Goal: Task Accomplishment & Management: Complete application form

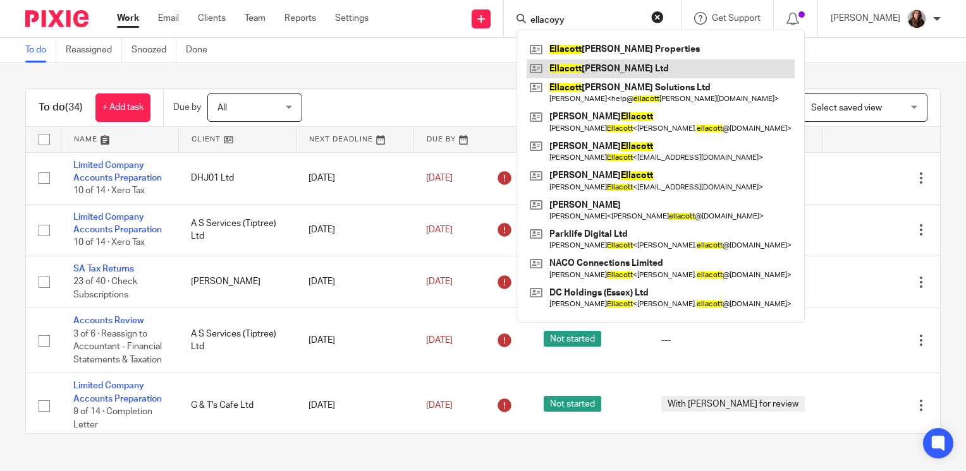
type input "ellacoyy"
drag, startPoint x: 306, startPoint y: 70, endPoint x: 396, endPoint y: 97, distance: 94.6
click at [308, 70] on div "To do (34) + Add task Due by All All Today Tomorrow This week Next week This mo…" at bounding box center [483, 261] width 966 height 396
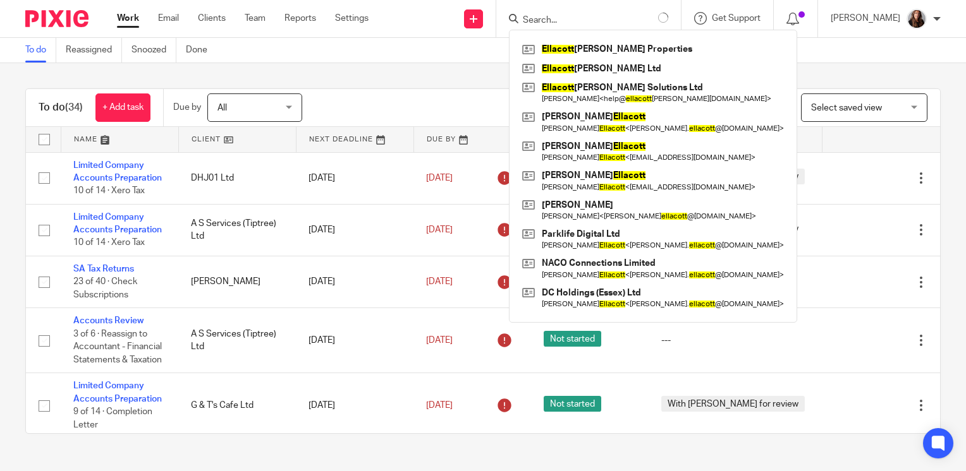
click at [932, 193] on div "To do (34) + Add task Due by All All Today Tomorrow This week Next week This mo…" at bounding box center [483, 261] width 966 height 396
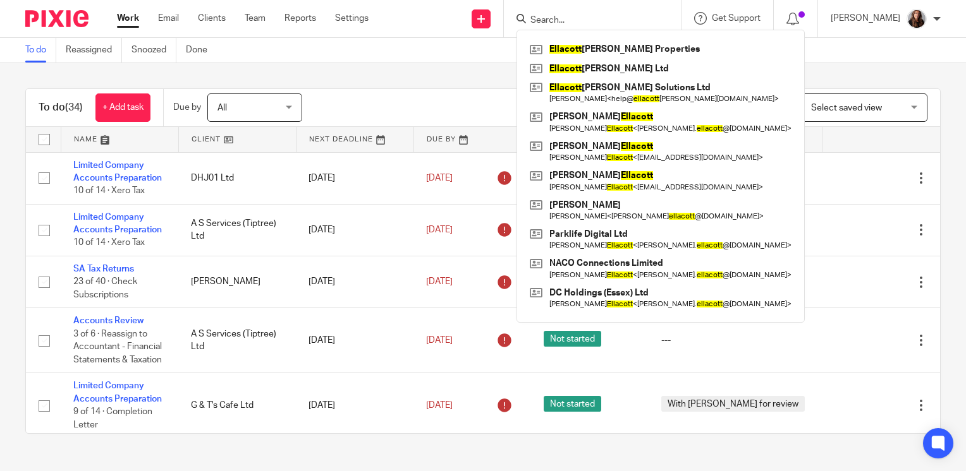
click at [930, 100] on div "To do (34) + Add task Due by All All Today Tomorrow This week Next week This mo…" at bounding box center [483, 261] width 966 height 396
click at [941, 92] on div "To do (34) + Add task Due by All All Today Tomorrow This week Next week This mo…" at bounding box center [483, 261] width 966 height 396
drag, startPoint x: 620, startPoint y: 14, endPoint x: 692, endPoint y: 25, distance: 72.8
click at [621, 15] on input "Search" at bounding box center [586, 20] width 114 height 11
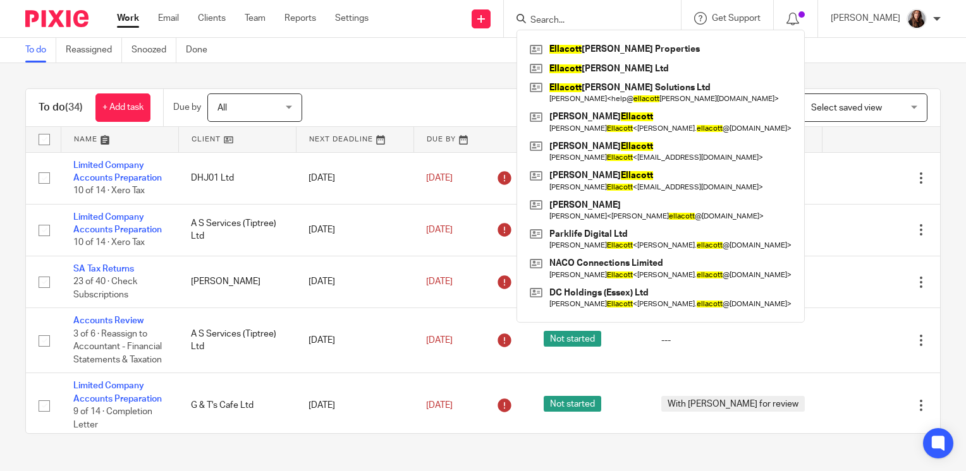
click at [928, 71] on div "To do (34) + Add task Due by All All Today Tomorrow This week Next week This mo…" at bounding box center [483, 261] width 966 height 396
click at [928, 72] on div "To do (34) + Add task Due by All All Today Tomorrow This week Next week This mo…" at bounding box center [483, 261] width 966 height 396
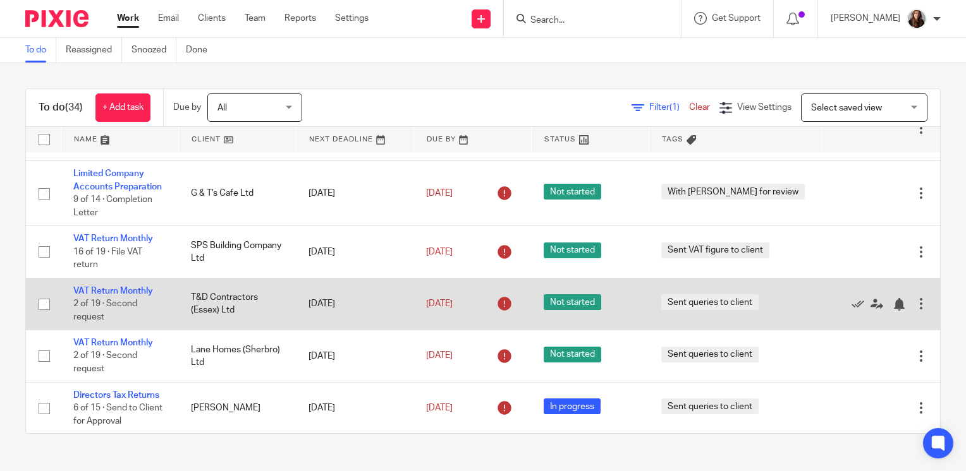
scroll to position [253, 0]
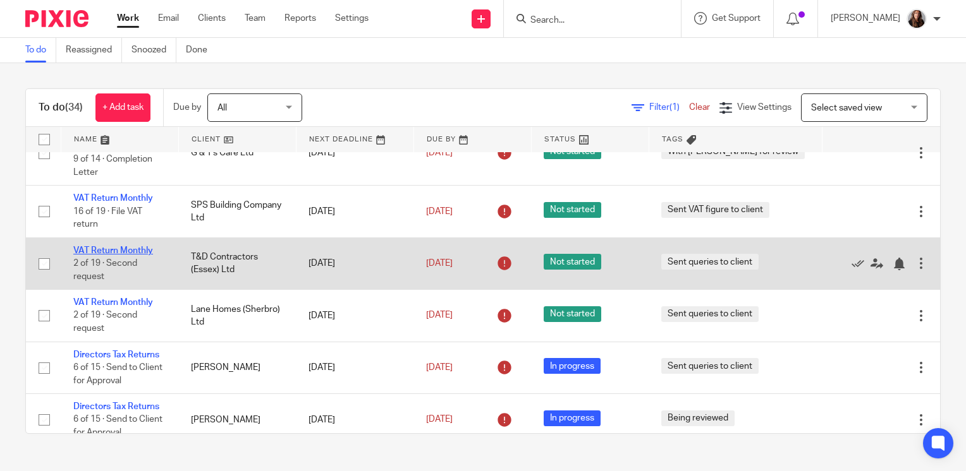
click at [136, 253] on link "VAT Return Monthly" at bounding box center [113, 250] width 80 height 9
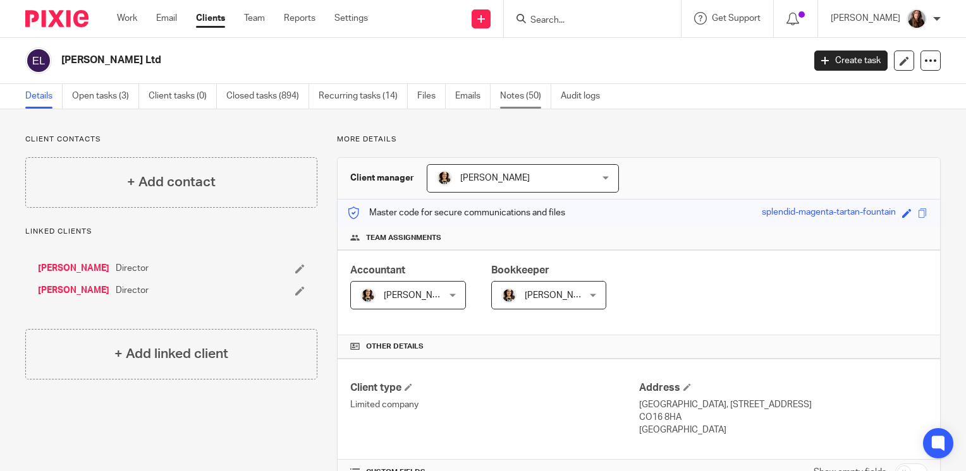
drag, startPoint x: 518, startPoint y: 94, endPoint x: 520, endPoint y: 100, distance: 6.6
click at [519, 94] on link "Notes (50)" at bounding box center [525, 96] width 51 height 25
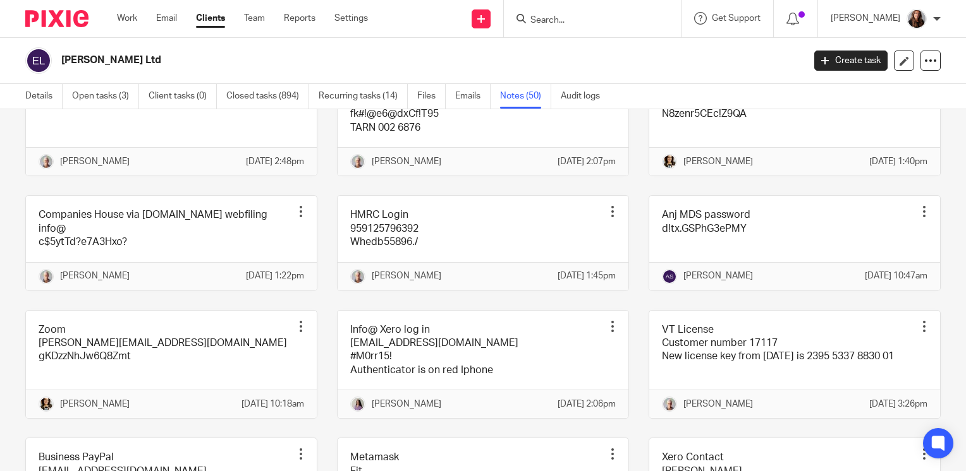
scroll to position [2023, 0]
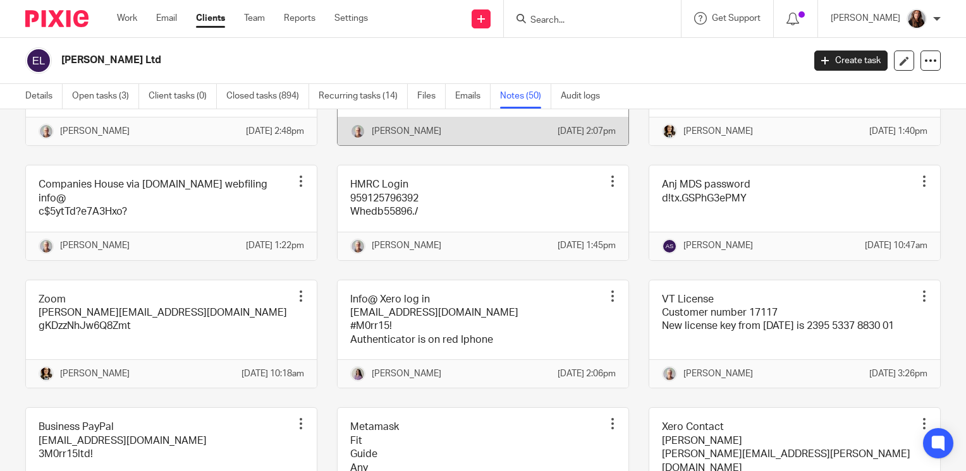
click at [485, 146] on link at bounding box center [483, 92] width 291 height 108
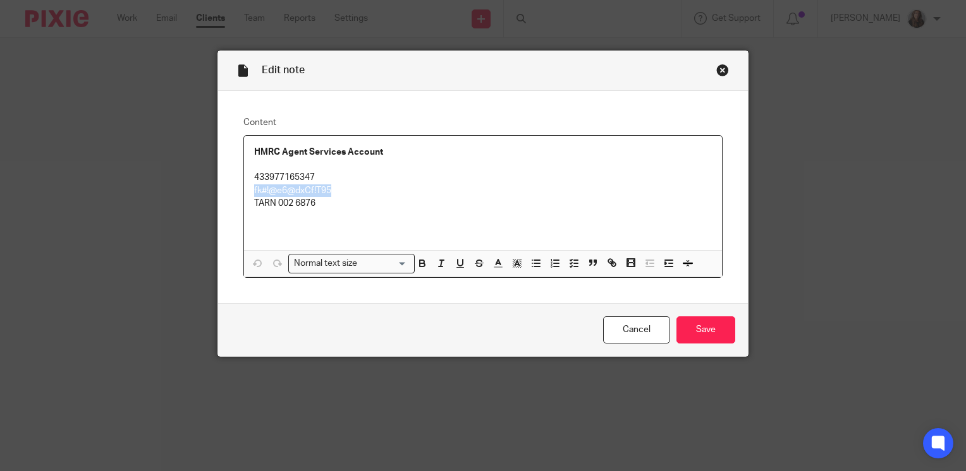
drag, startPoint x: 336, startPoint y: 188, endPoint x: 231, endPoint y: 192, distance: 105.0
click at [231, 192] on div "Content HMRC Agent Services Account 433977165347 fk#!@e6@dxCf!T95 TARN 002 6876…" at bounding box center [483, 197] width 530 height 213
copy p "fk#!@e6@dxCf!T95"
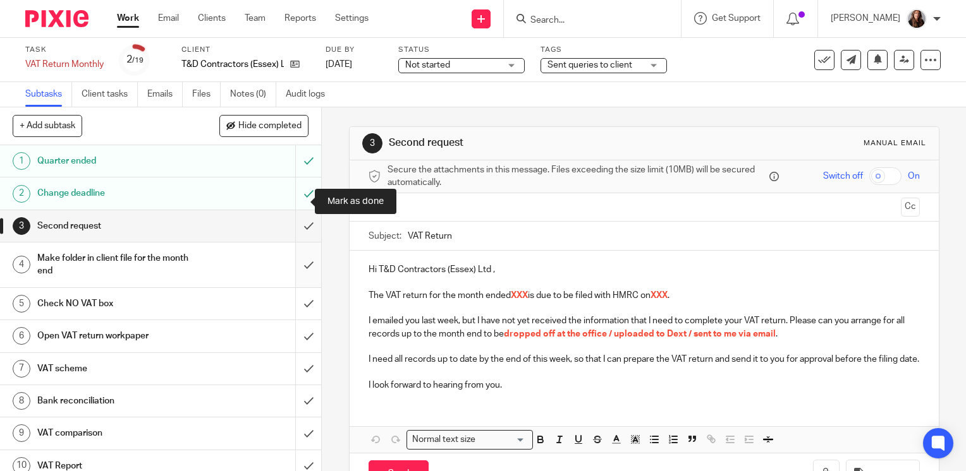
scroll to position [63, 0]
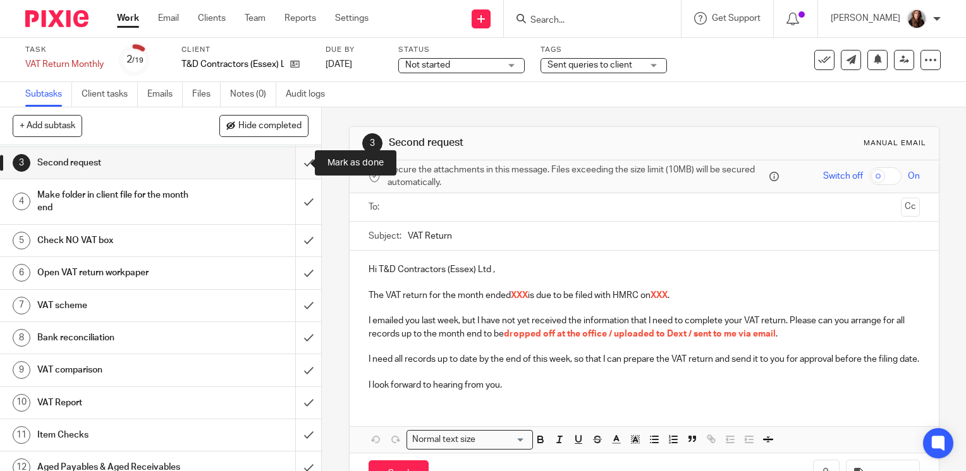
click at [293, 169] on input "submit" at bounding box center [160, 163] width 321 height 32
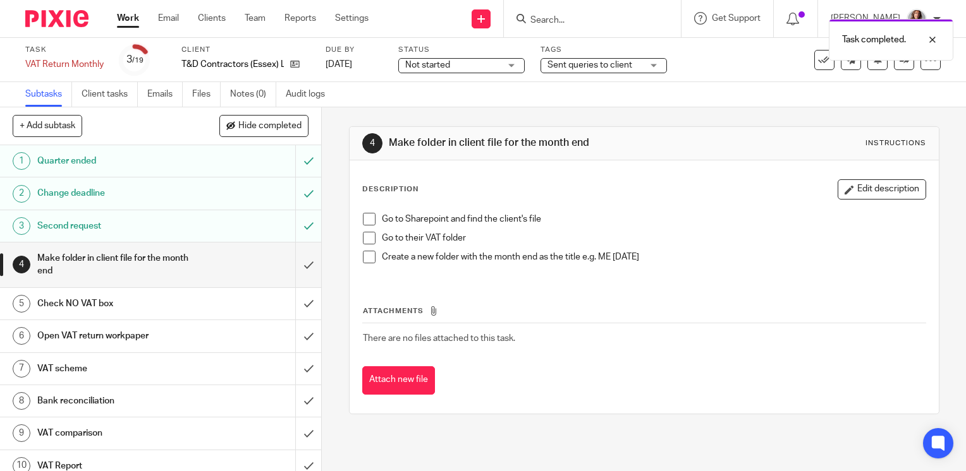
click at [364, 219] on span at bounding box center [369, 219] width 13 height 13
click at [363, 235] on span at bounding box center [369, 238] width 13 height 13
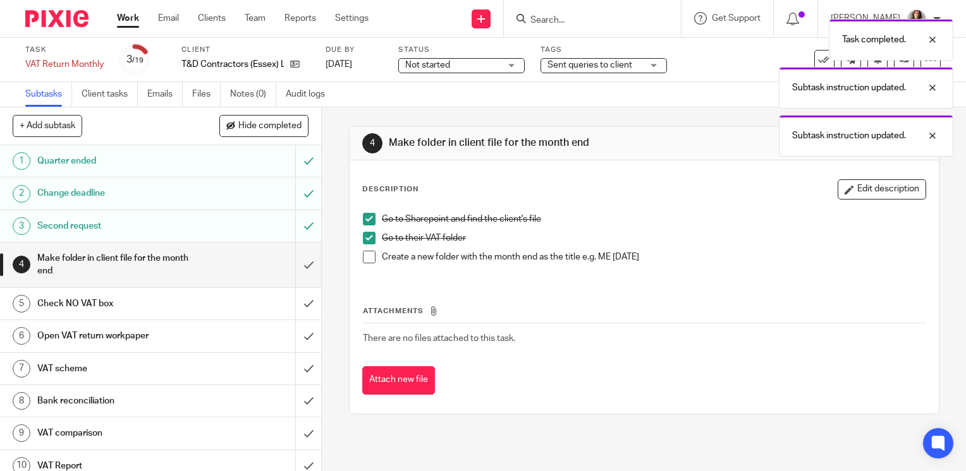
click at [363, 257] on span at bounding box center [369, 257] width 13 height 13
click at [291, 267] on input "submit" at bounding box center [160, 265] width 321 height 45
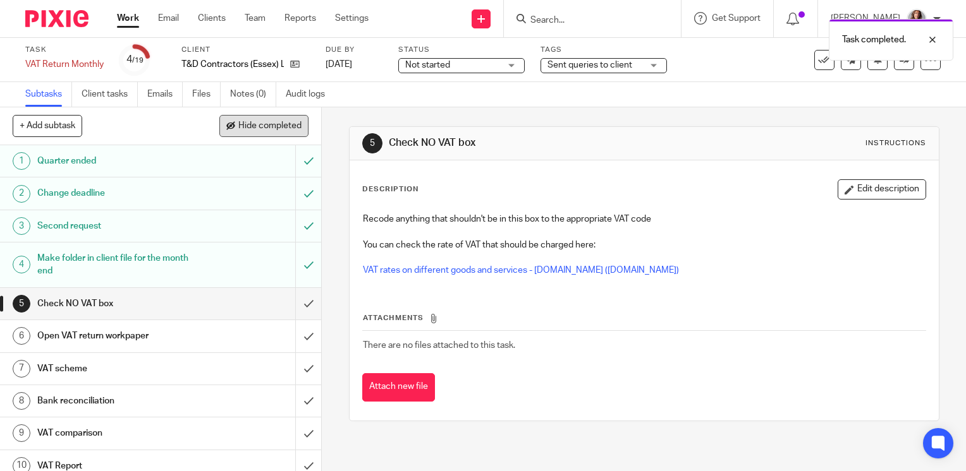
click at [276, 126] on span "Hide completed" at bounding box center [269, 126] width 63 height 10
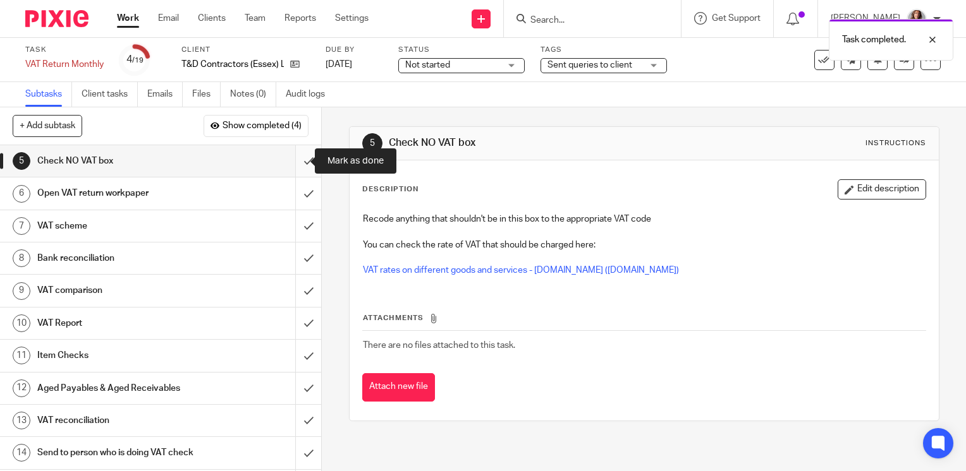
click at [298, 162] on input "submit" at bounding box center [160, 161] width 321 height 32
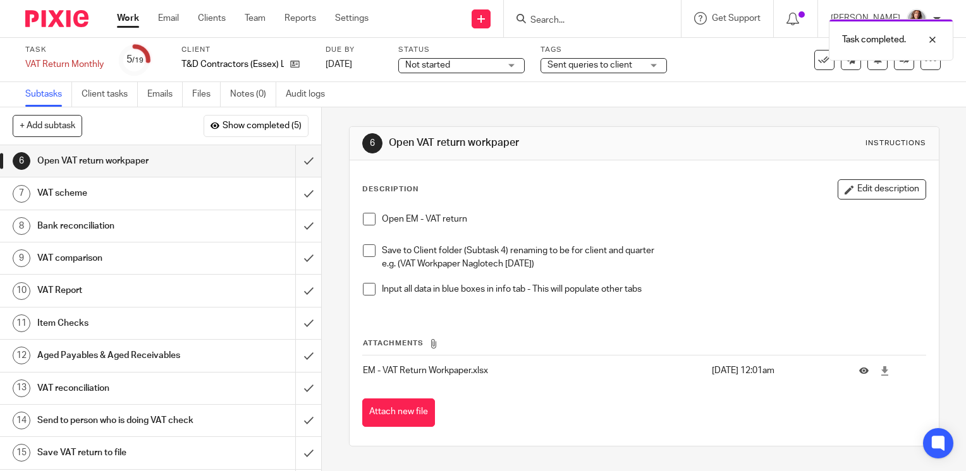
click at [363, 219] on span at bounding box center [369, 219] width 13 height 13
click at [367, 252] on span at bounding box center [369, 251] width 13 height 13
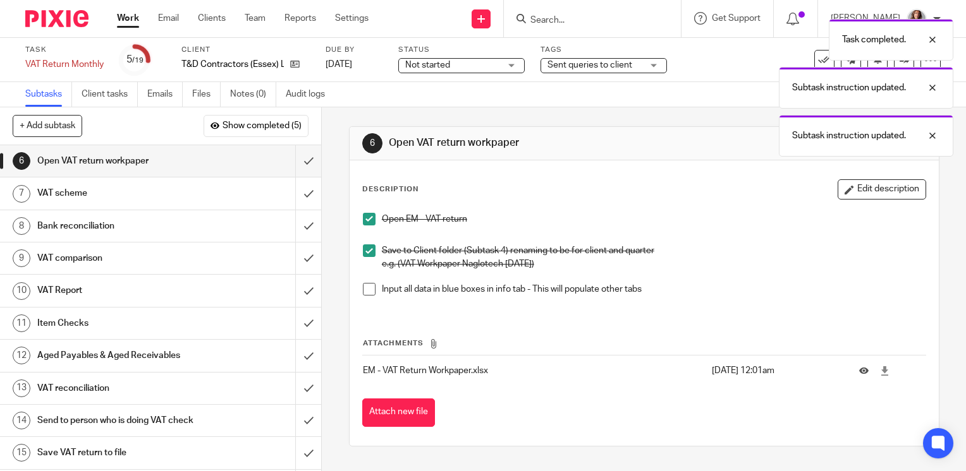
click at [367, 296] on li "Input all data in blue boxes in info tab - This will populate other tabs" at bounding box center [644, 292] width 563 height 19
click at [368, 289] on span at bounding box center [369, 289] width 13 height 13
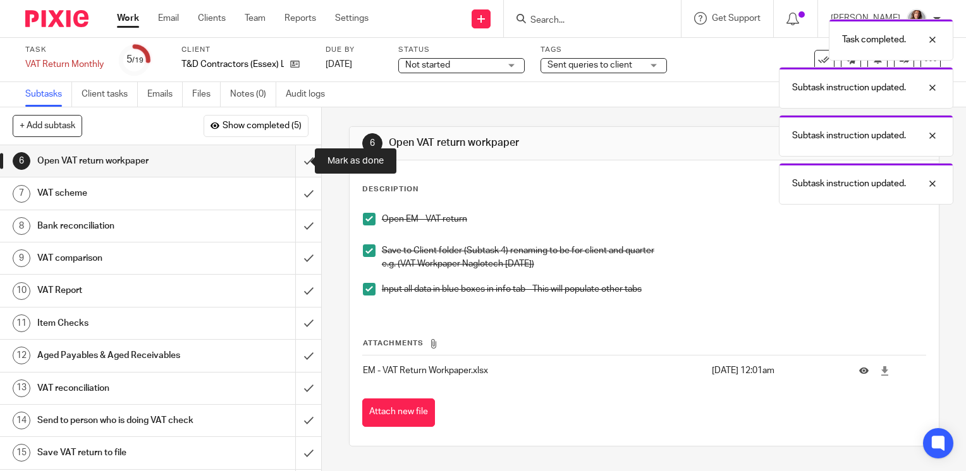
click at [301, 166] on input "submit" at bounding box center [160, 161] width 321 height 32
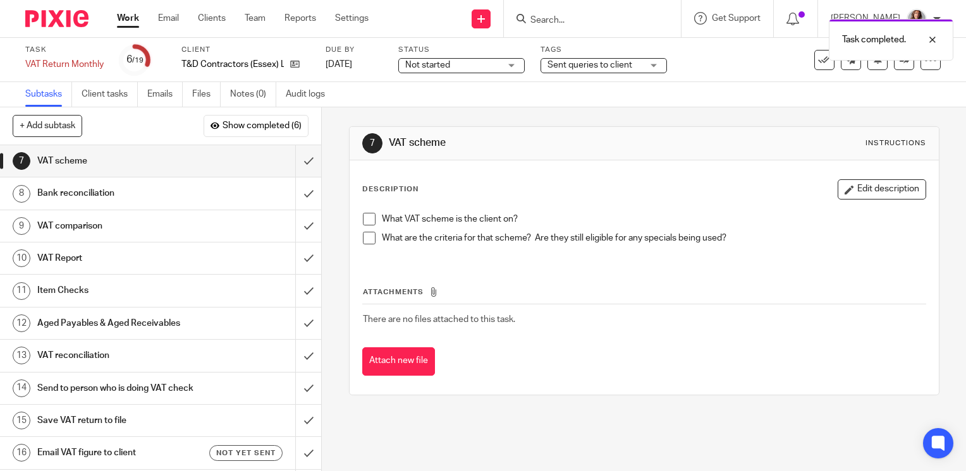
drag, startPoint x: 367, startPoint y: 216, endPoint x: 367, endPoint y: 226, distance: 10.1
click at [367, 217] on span at bounding box center [369, 219] width 13 height 13
click at [367, 239] on span at bounding box center [369, 238] width 13 height 13
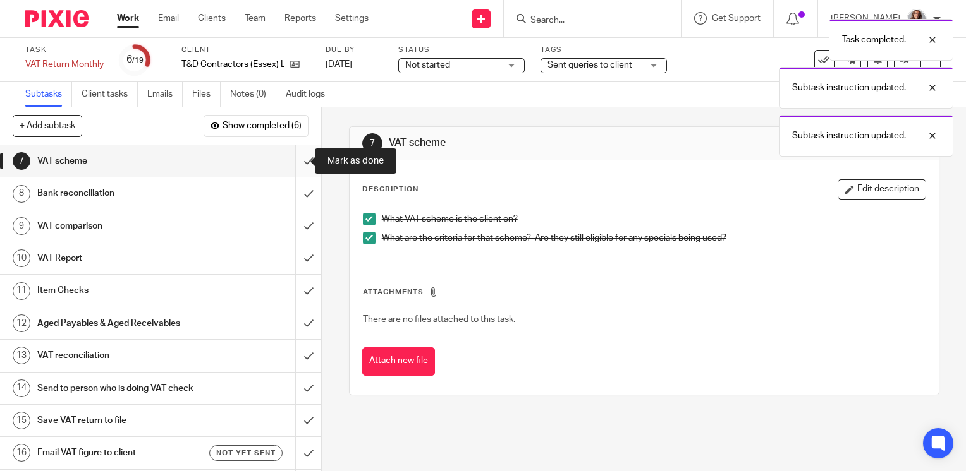
click at [295, 162] on input "submit" at bounding box center [160, 161] width 321 height 32
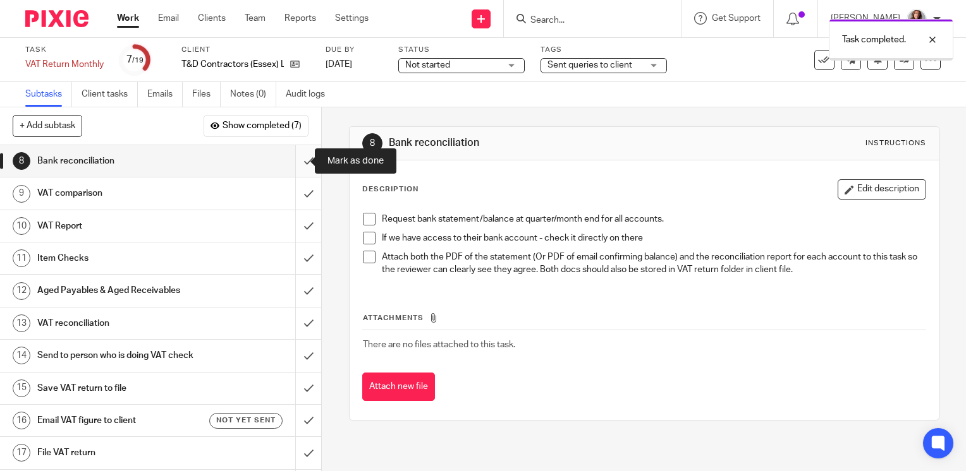
click at [295, 161] on input "submit" at bounding box center [160, 161] width 321 height 32
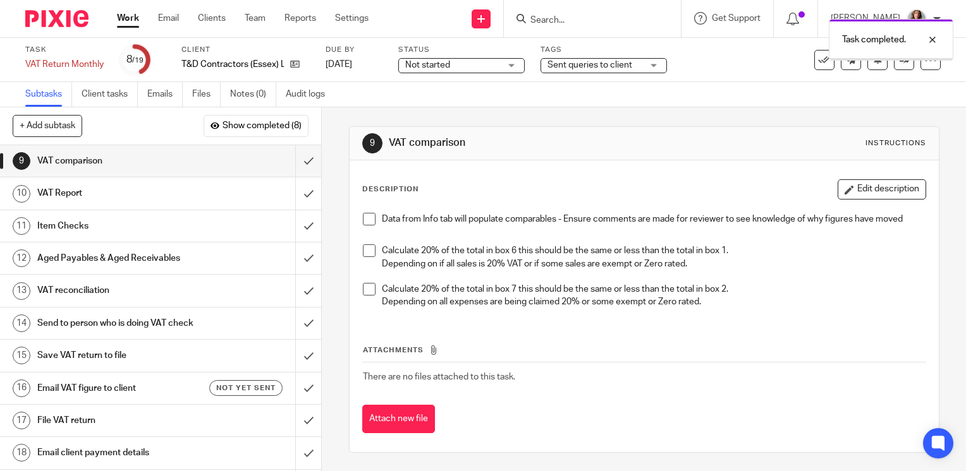
click at [363, 215] on span at bounding box center [369, 219] width 13 height 13
drag, startPoint x: 363, startPoint y: 250, endPoint x: 362, endPoint y: 285, distance: 35.4
click at [363, 250] on span at bounding box center [369, 251] width 13 height 13
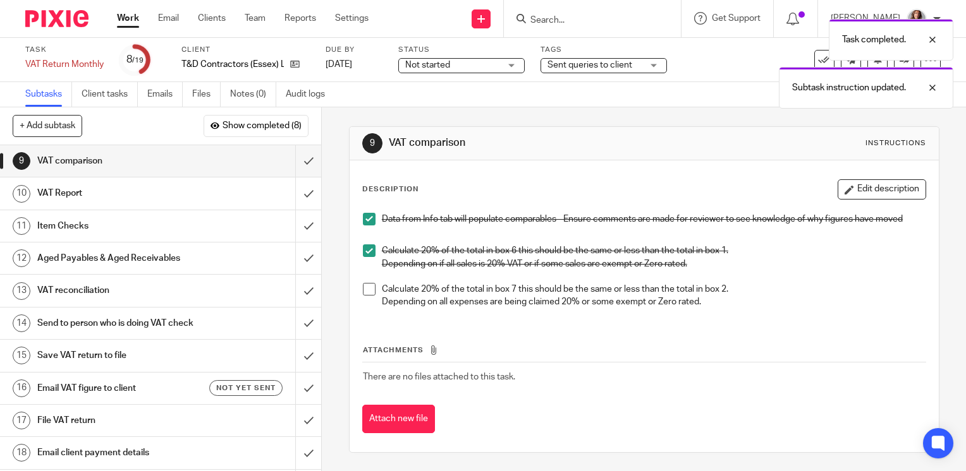
click at [363, 289] on span at bounding box center [369, 289] width 13 height 13
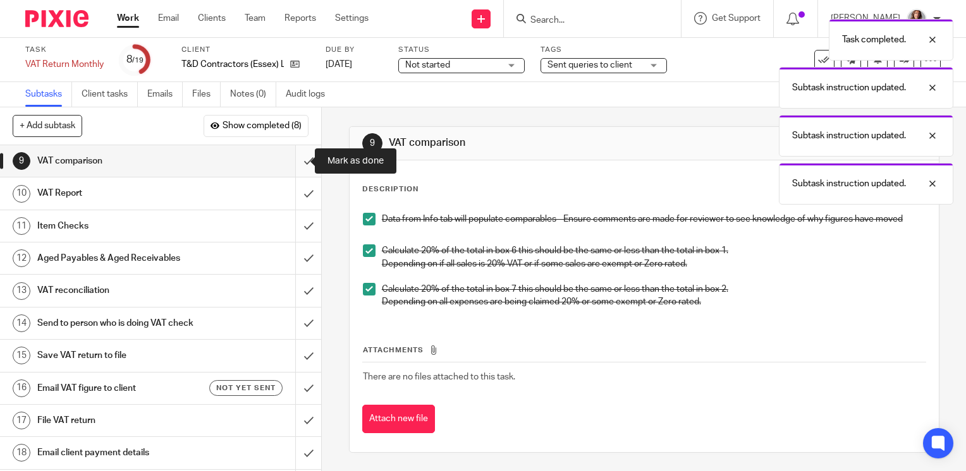
click at [298, 165] on input "submit" at bounding box center [160, 161] width 321 height 32
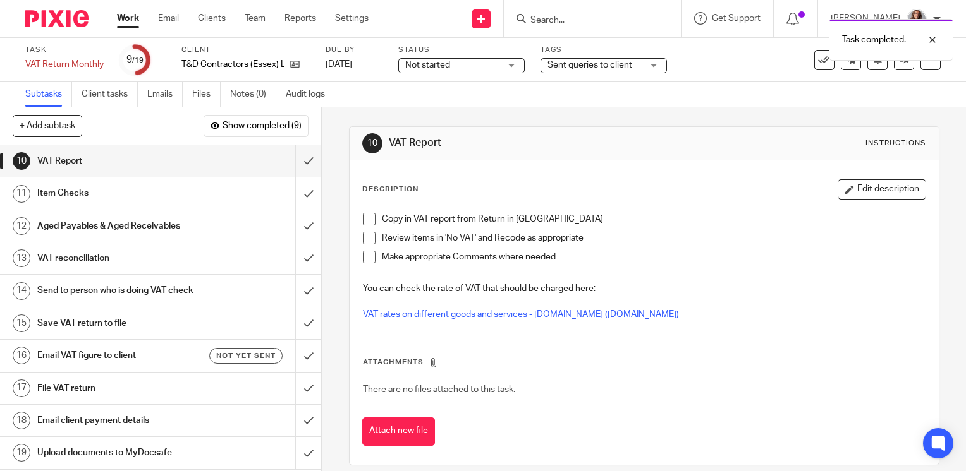
drag, startPoint x: 364, startPoint y: 219, endPoint x: 365, endPoint y: 233, distance: 13.9
click at [365, 219] on span at bounding box center [369, 219] width 13 height 13
click at [366, 239] on span at bounding box center [369, 238] width 13 height 13
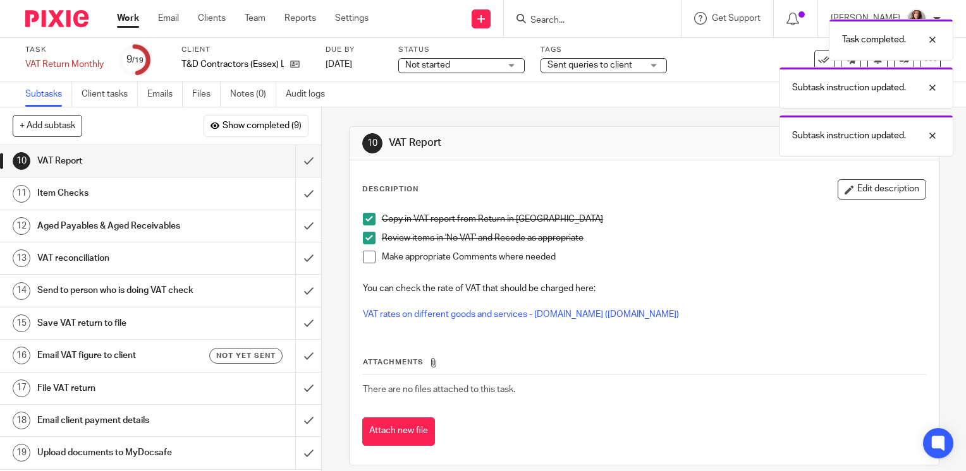
click at [363, 252] on span at bounding box center [369, 257] width 13 height 13
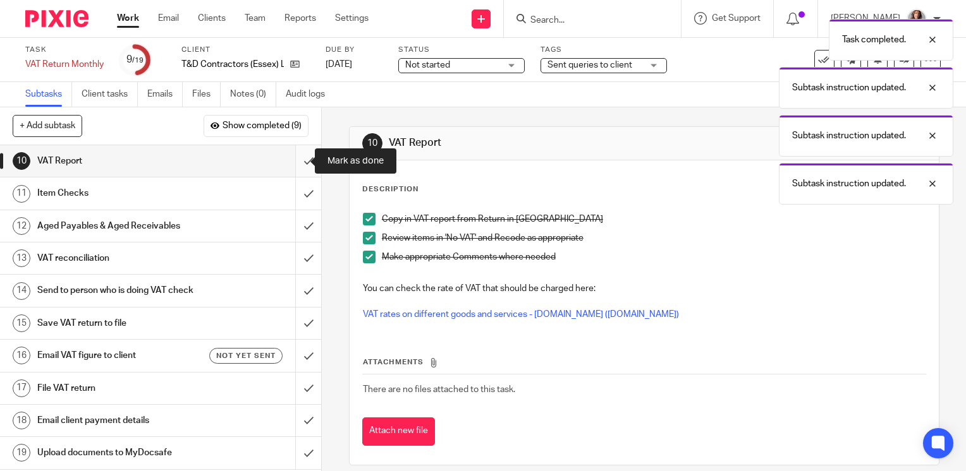
click at [295, 164] on input "submit" at bounding box center [160, 161] width 321 height 32
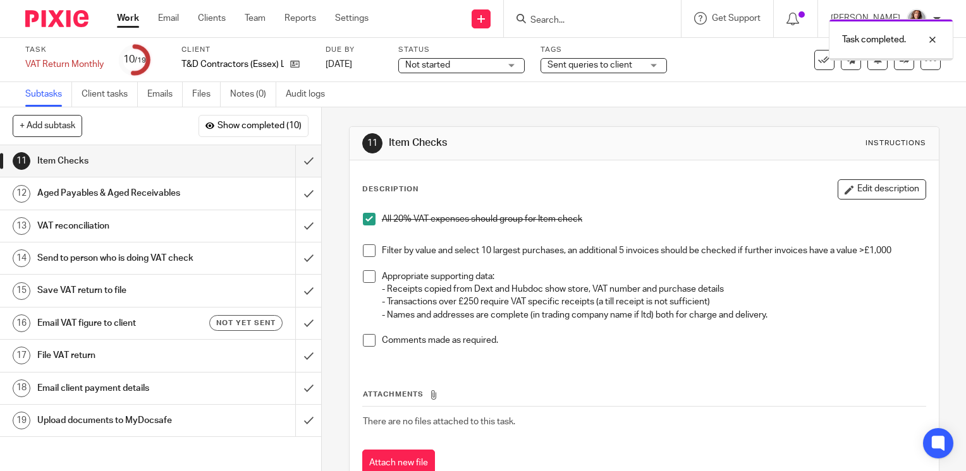
click at [363, 249] on span at bounding box center [369, 251] width 13 height 13
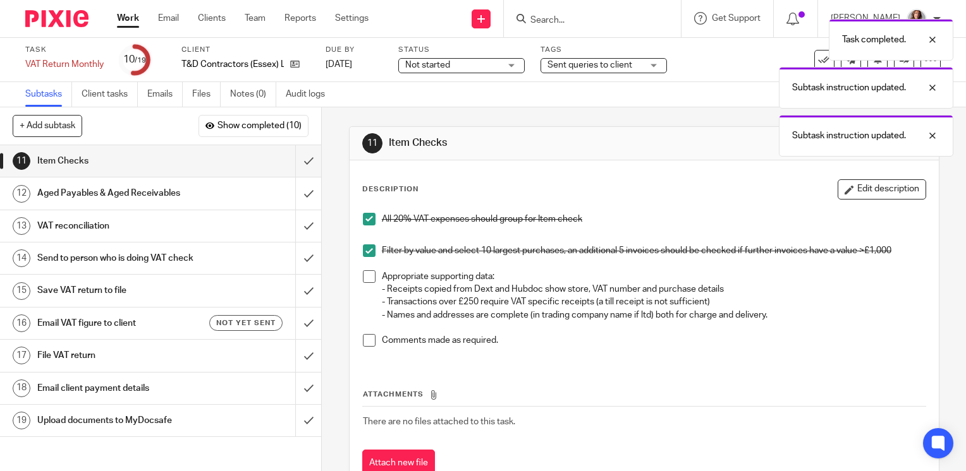
click at [365, 274] on span at bounding box center [369, 277] width 13 height 13
click at [368, 339] on span at bounding box center [369, 340] width 13 height 13
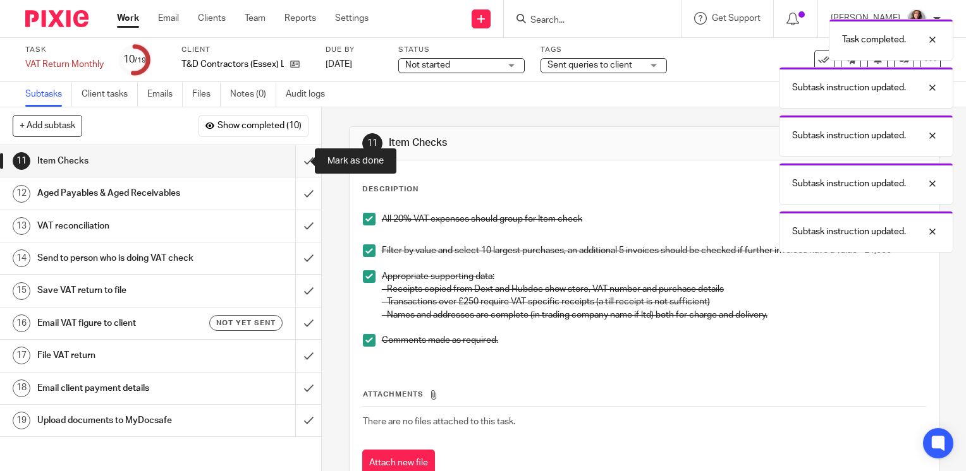
click at [293, 164] on input "submit" at bounding box center [160, 161] width 321 height 32
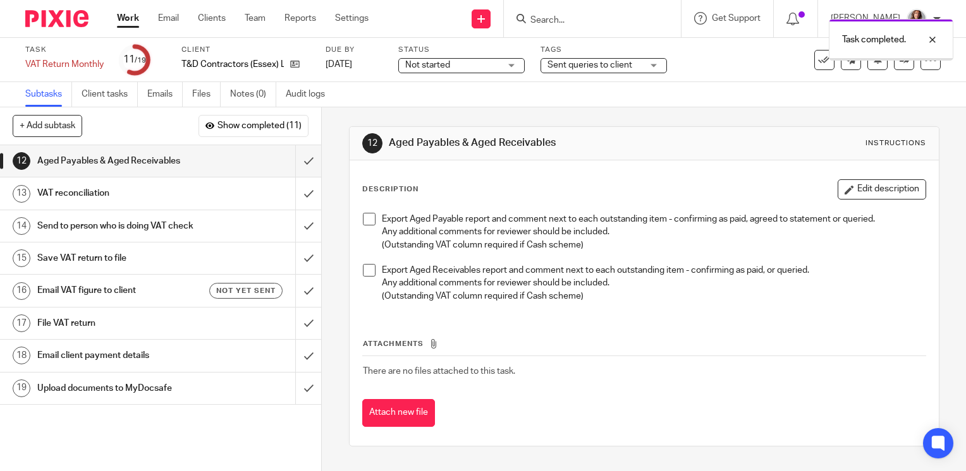
drag, startPoint x: 363, startPoint y: 219, endPoint x: 369, endPoint y: 279, distance: 60.3
click at [363, 219] on span at bounding box center [369, 219] width 13 height 13
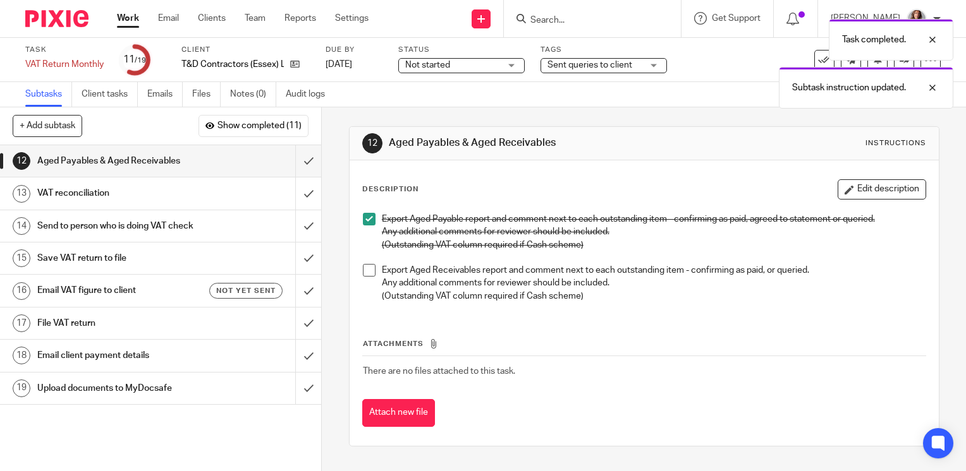
click at [364, 272] on span at bounding box center [369, 270] width 13 height 13
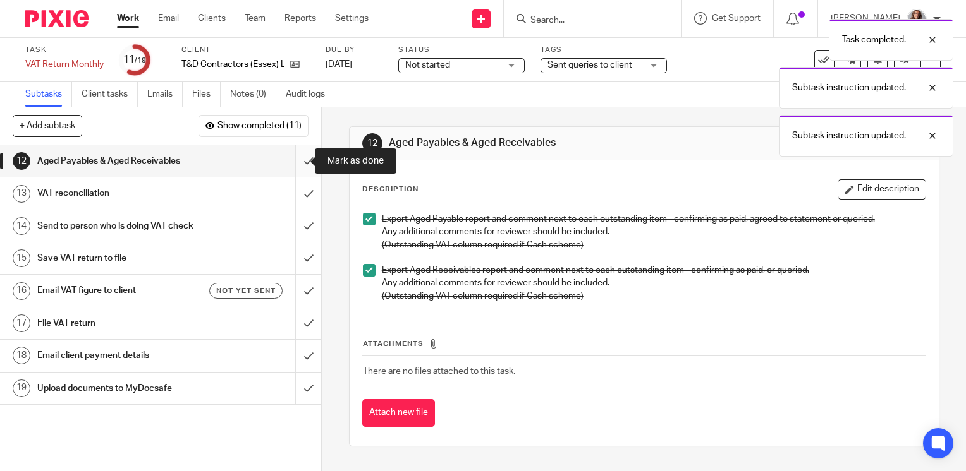
click at [295, 161] on input "submit" at bounding box center [160, 161] width 321 height 32
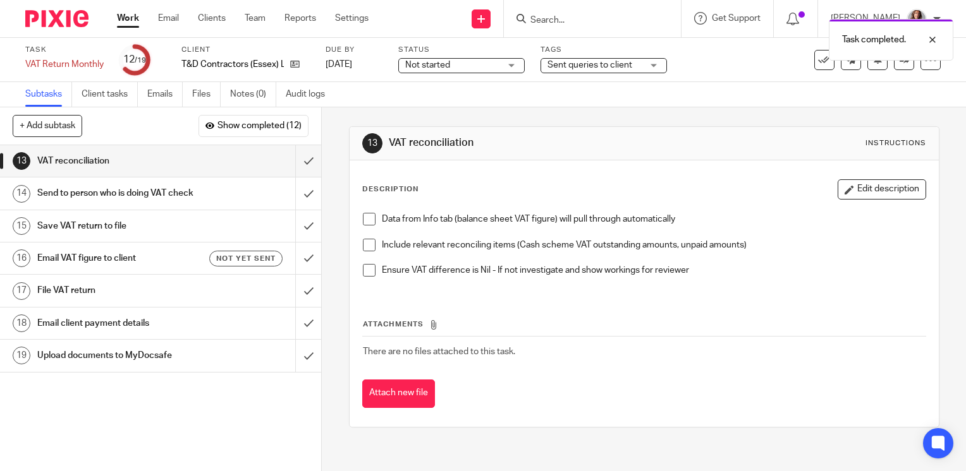
click at [373, 216] on li "Data from Info tab (balance sheet VAT figure) will pull through automatically" at bounding box center [644, 226] width 563 height 26
click at [364, 221] on span at bounding box center [369, 219] width 13 height 13
click at [363, 249] on span at bounding box center [369, 245] width 13 height 13
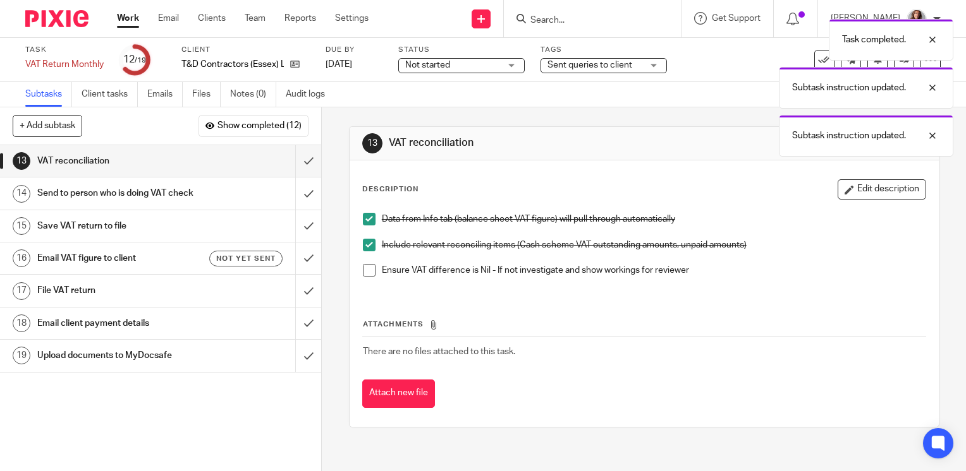
click at [366, 271] on span at bounding box center [369, 270] width 13 height 13
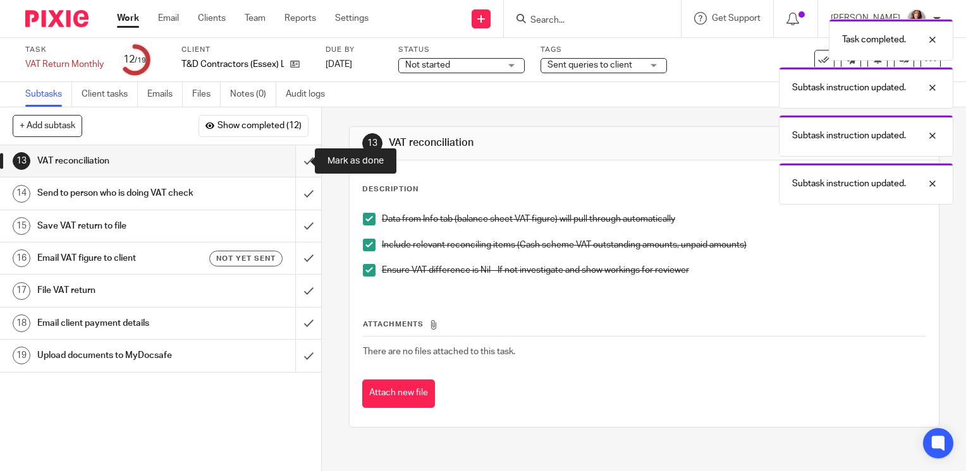
click at [291, 165] on input "submit" at bounding box center [160, 161] width 321 height 32
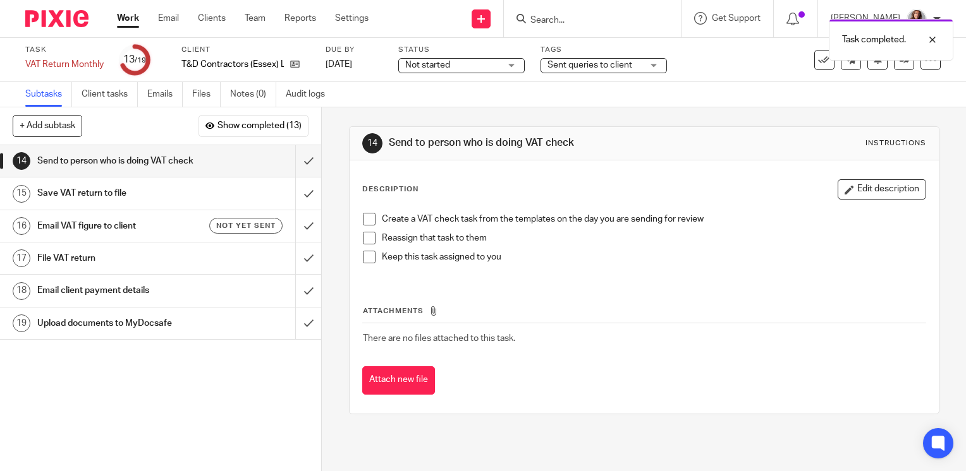
click at [364, 221] on span at bounding box center [369, 219] width 13 height 13
click at [364, 232] on span at bounding box center [369, 238] width 13 height 13
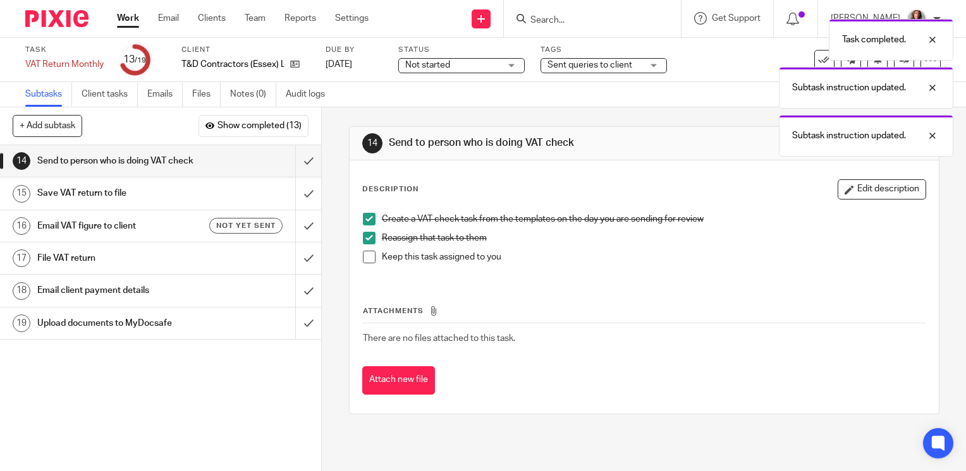
click at [363, 257] on span at bounding box center [369, 257] width 13 height 13
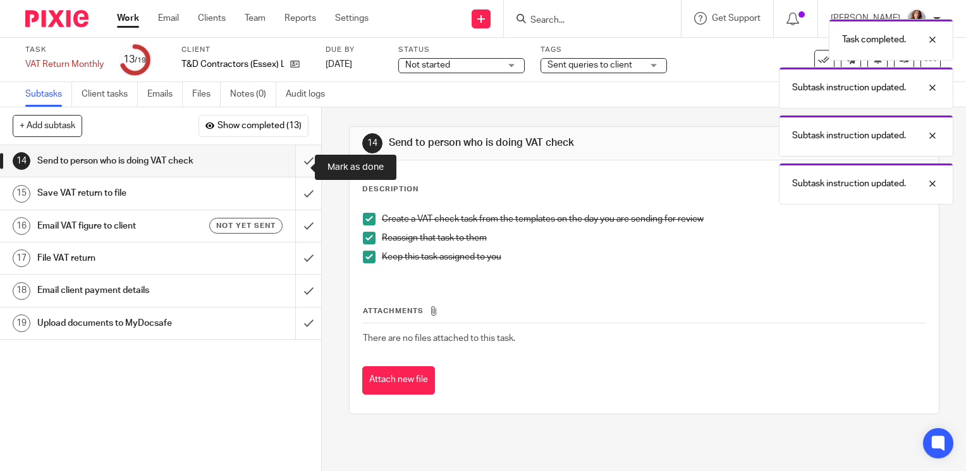
drag, startPoint x: 296, startPoint y: 162, endPoint x: 301, endPoint y: 181, distance: 18.9
click at [296, 163] on input "submit" at bounding box center [160, 161] width 321 height 32
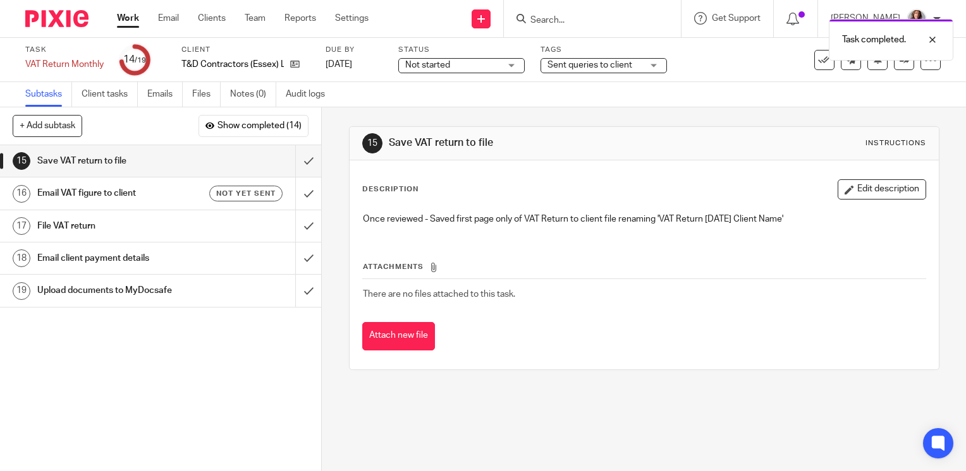
click at [643, 63] on div "Sent queries to client" at bounding box center [603, 65] width 126 height 15
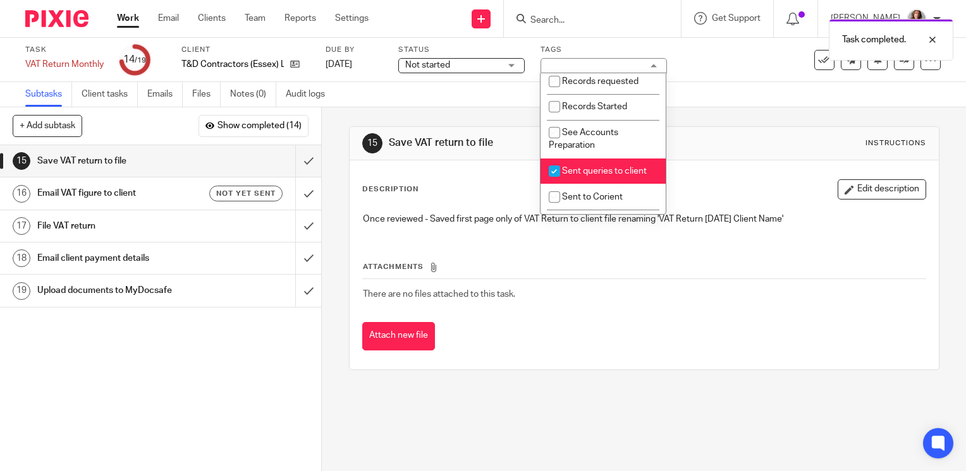
scroll to position [379, 0]
click at [556, 181] on input "checkbox" at bounding box center [554, 169] width 24 height 24
checkbox input "false"
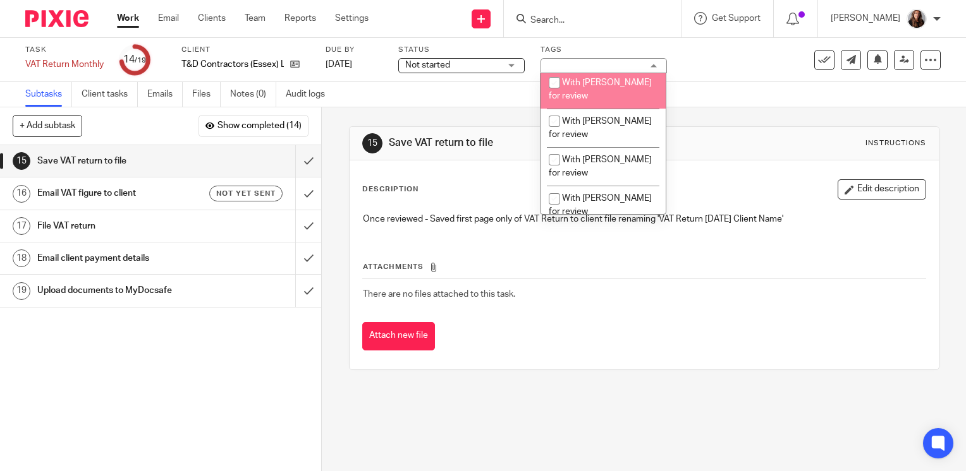
scroll to position [569, 0]
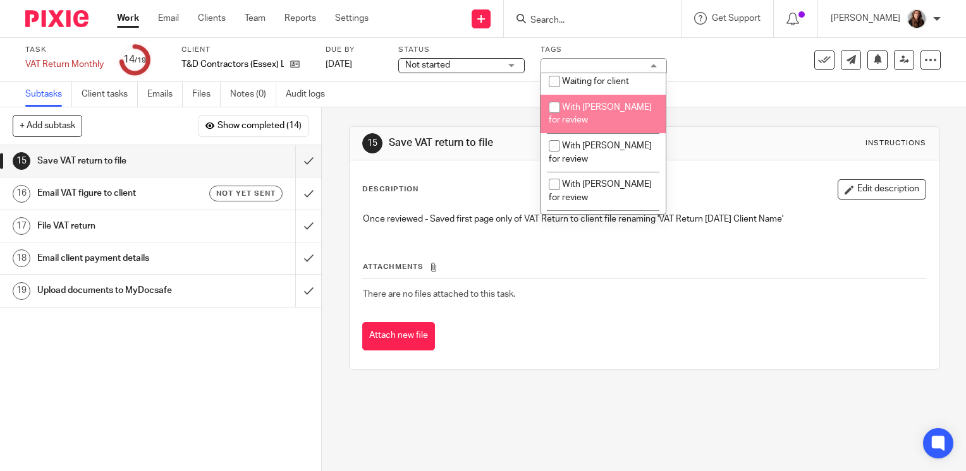
drag, startPoint x: 556, startPoint y: 143, endPoint x: 690, endPoint y: 94, distance: 143.1
click at [556, 119] on input "checkbox" at bounding box center [554, 107] width 24 height 24
checkbox input "true"
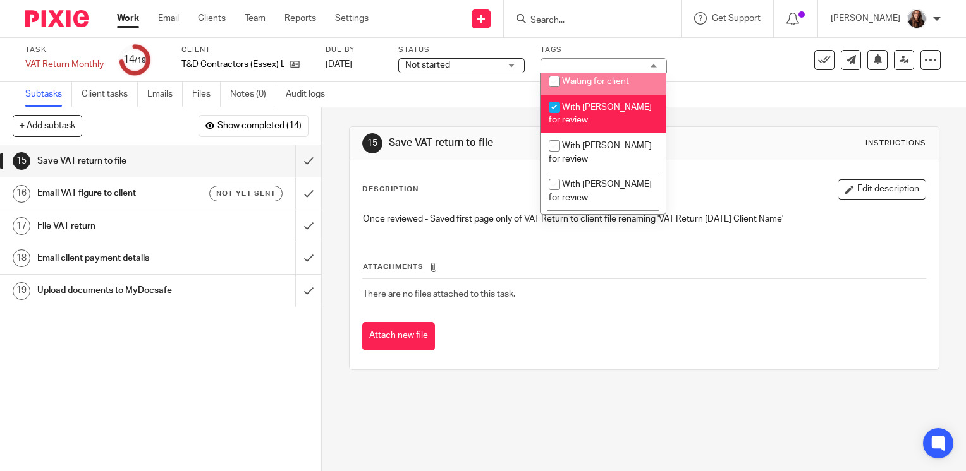
click at [726, 75] on div "Task VAT Return Monthly Save VAT Return Monthly 14 /19 Client T&D Contractors (…" at bounding box center [483, 60] width 966 height 44
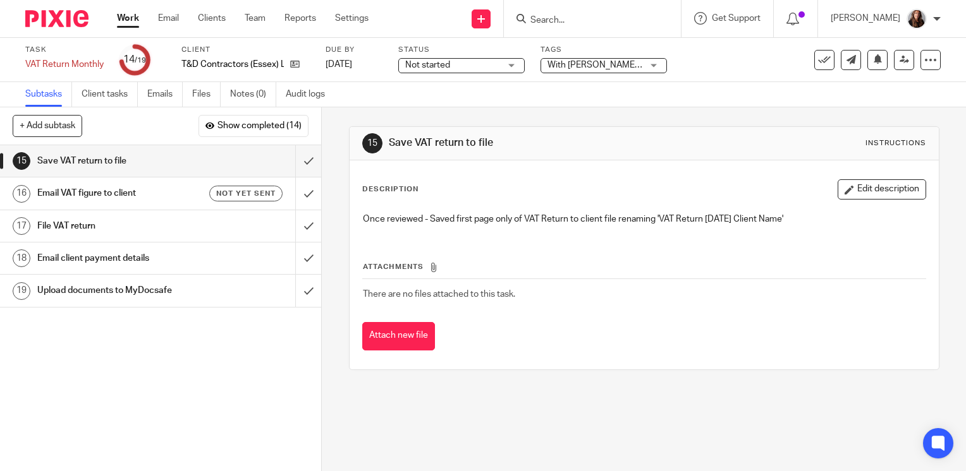
click at [125, 14] on link "Work" at bounding box center [128, 18] width 22 height 13
